Goal: Task Accomplishment & Management: Complete application form

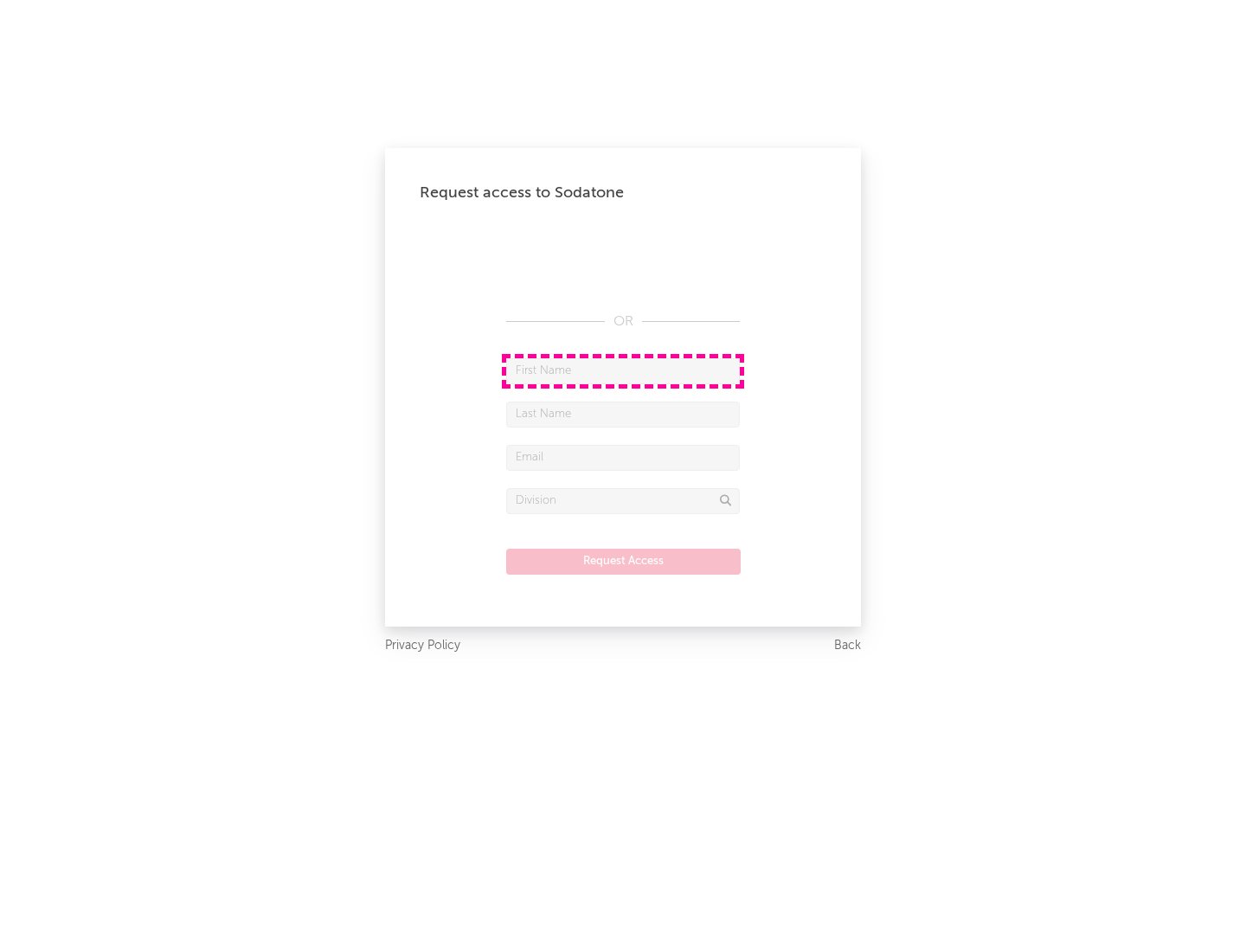
click at [623, 371] on input "text" at bounding box center [623, 371] width 234 height 26
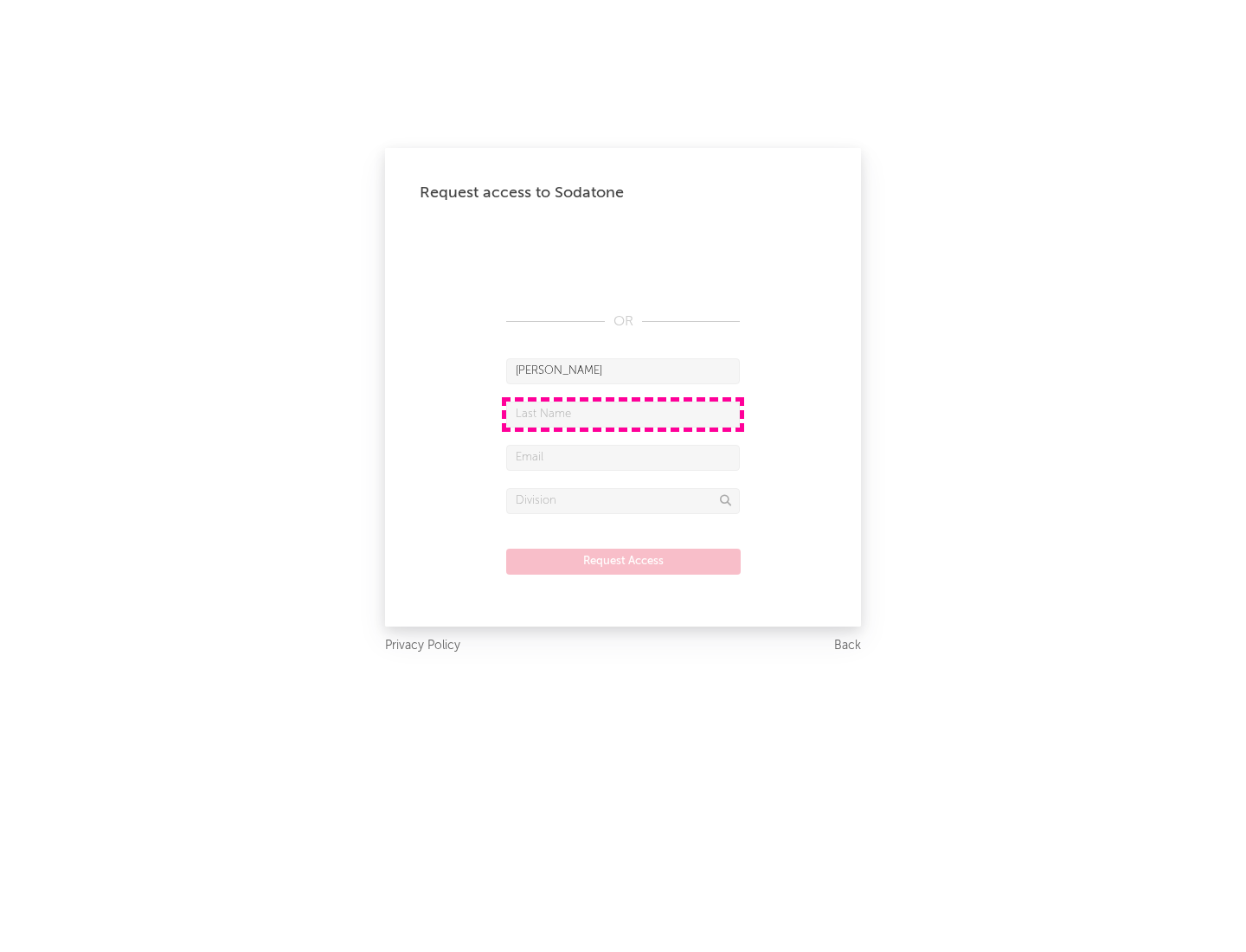
type input "[PERSON_NAME]"
click at [623, 414] on input "text" at bounding box center [623, 414] width 234 height 26
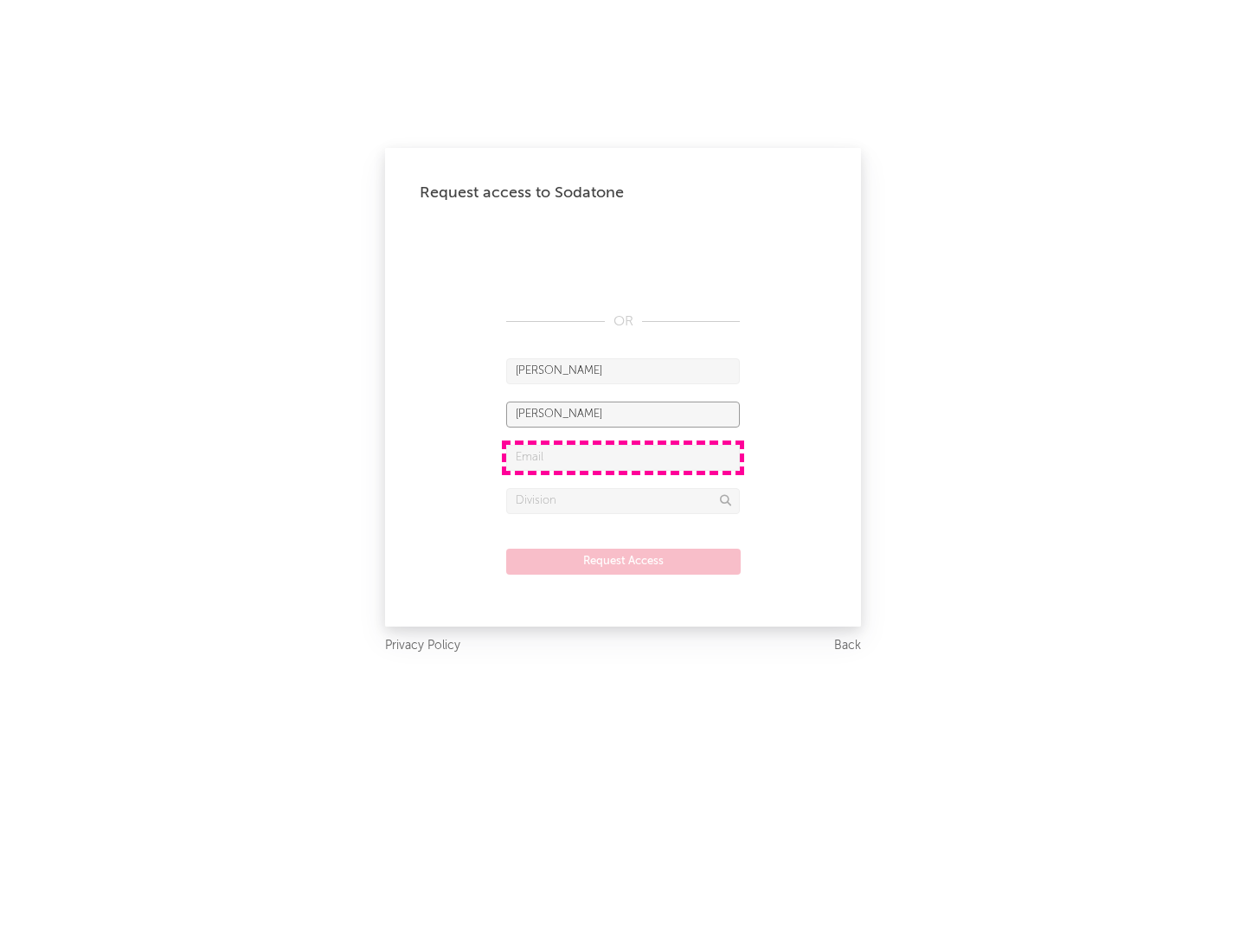
type input "[PERSON_NAME]"
click at [623, 457] on input "text" at bounding box center [623, 457] width 234 height 26
type input "[EMAIL_ADDRESS][DOMAIN_NAME]"
click at [623, 500] on input "text" at bounding box center [623, 500] width 234 height 26
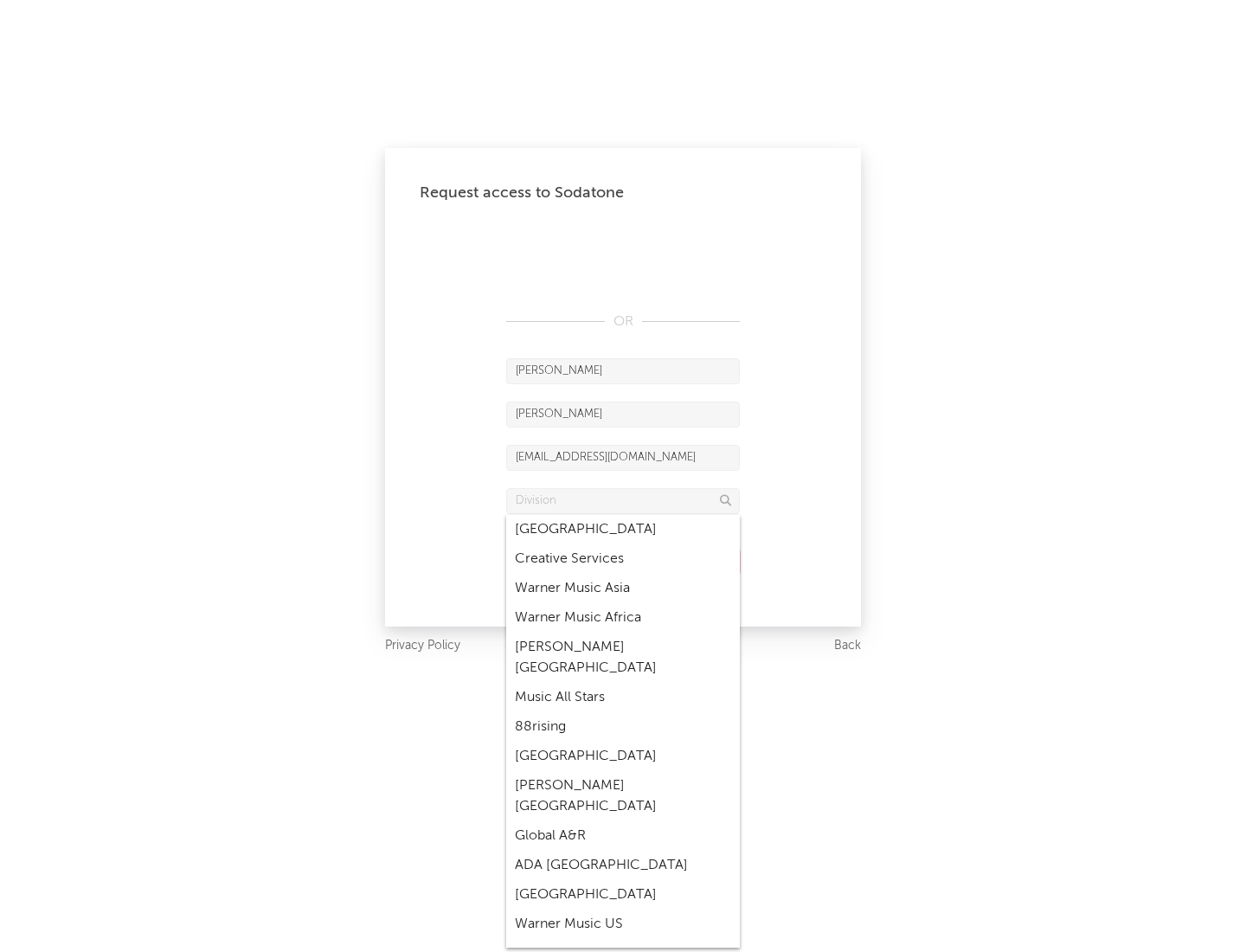
click at [623, 683] on div "Music All Stars" at bounding box center [623, 697] width 234 height 30
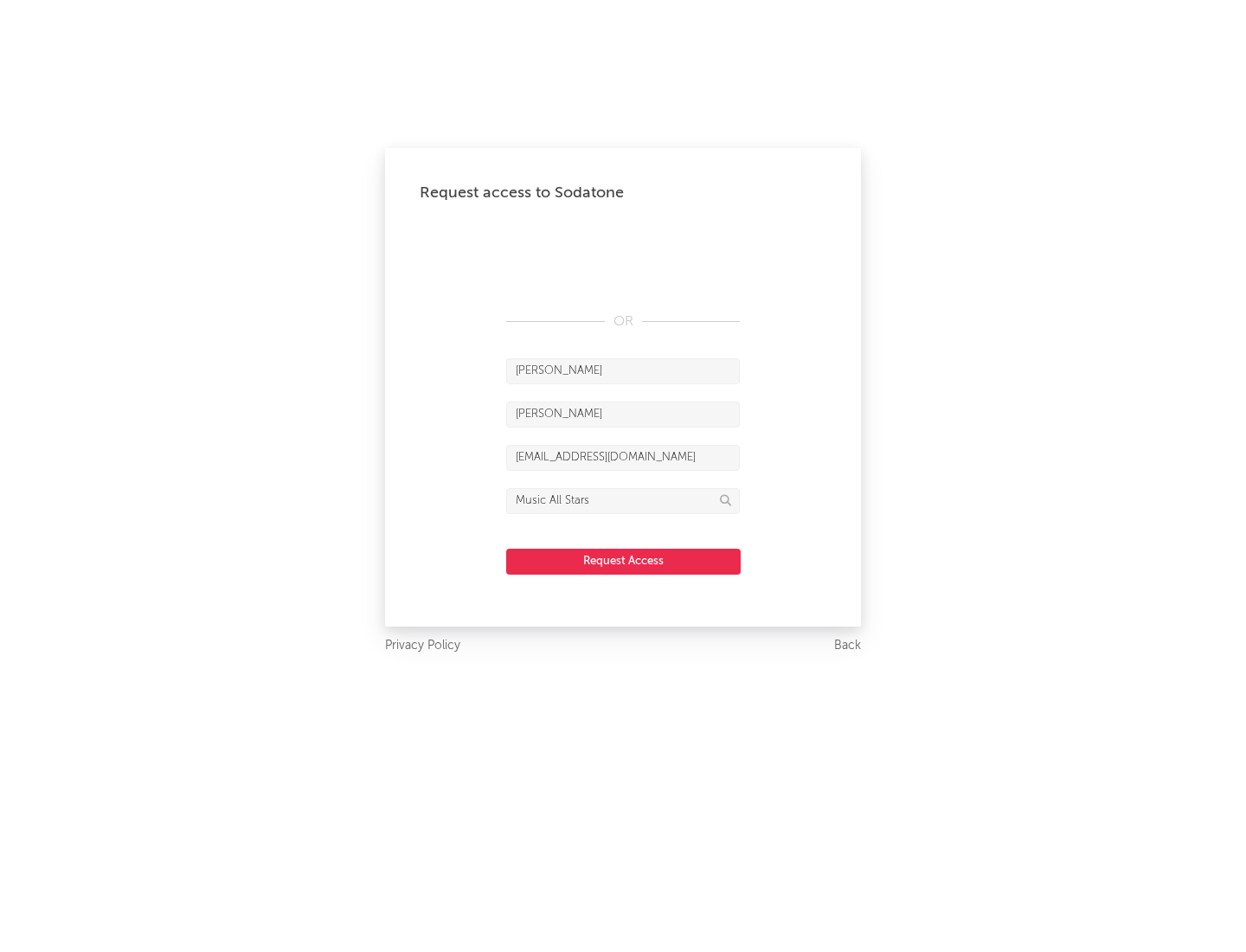
type input "Music All Stars"
click at [623, 561] on button "Request Access" at bounding box center [623, 561] width 235 height 26
